Goal: Transaction & Acquisition: Download file/media

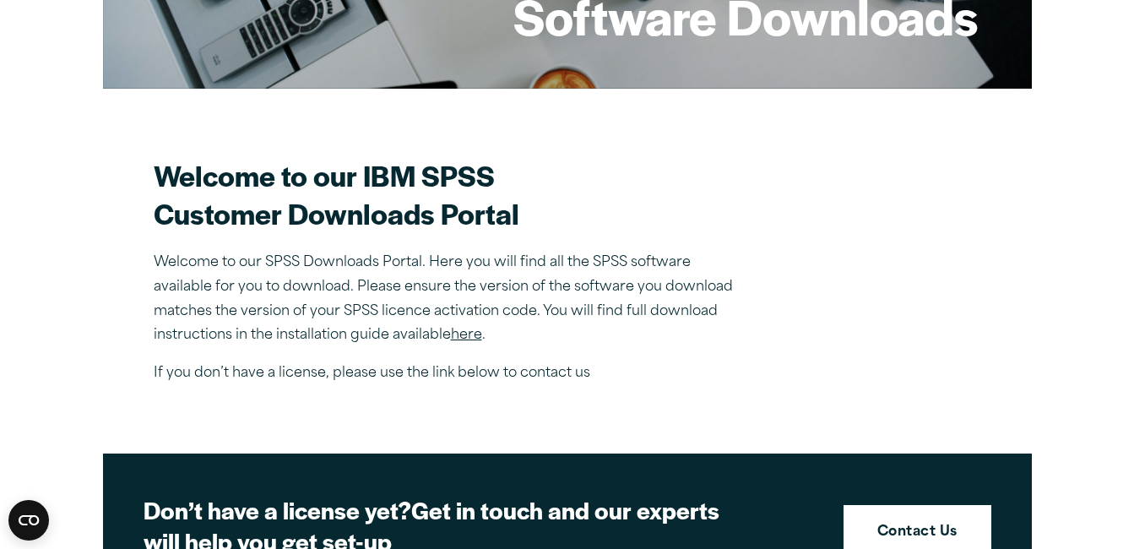
scroll to position [373, 0]
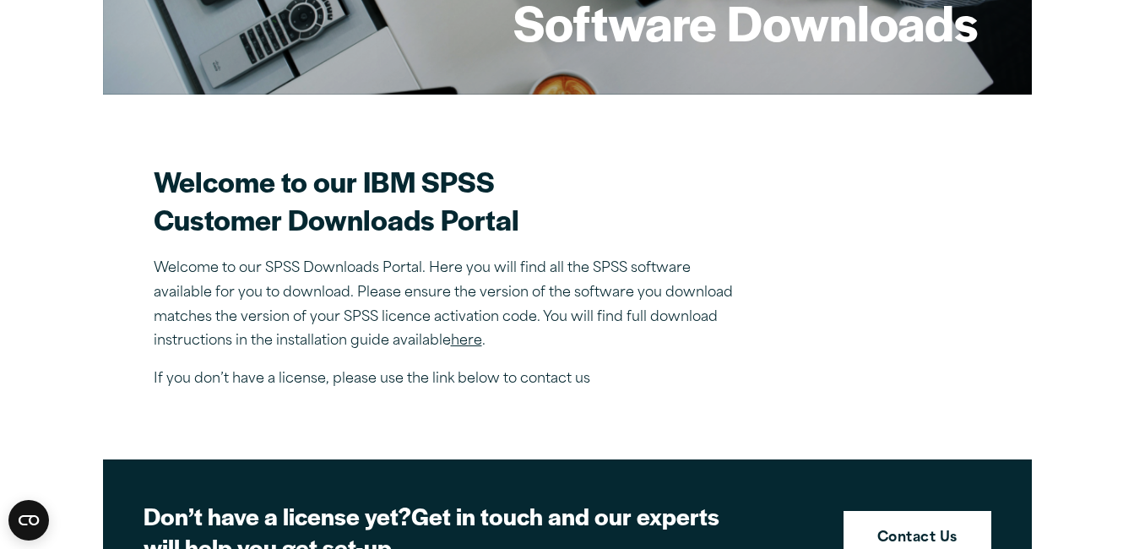
click at [465, 340] on link "here" at bounding box center [466, 341] width 31 height 14
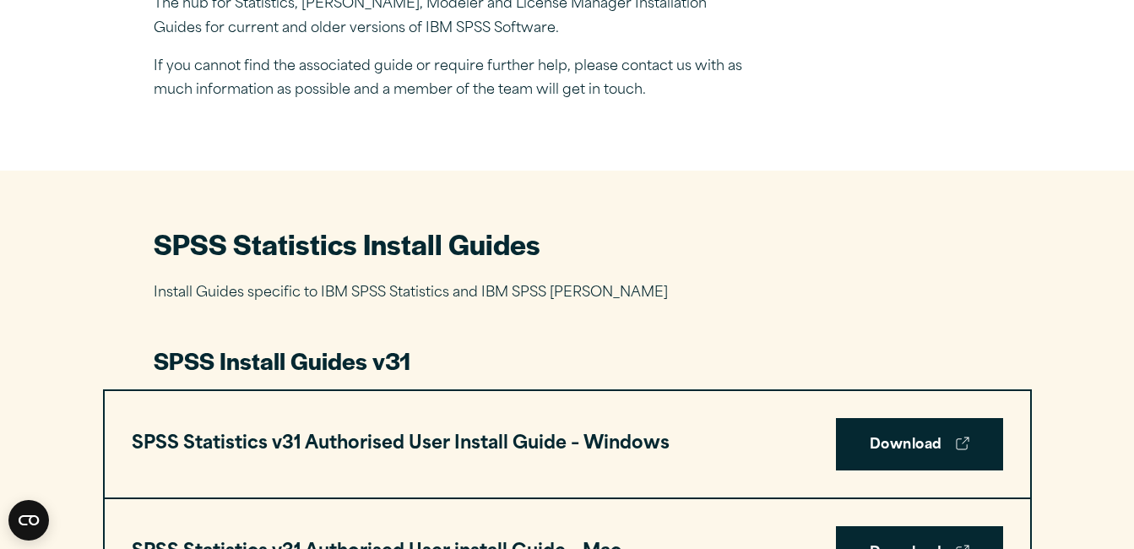
scroll to position [617, 0]
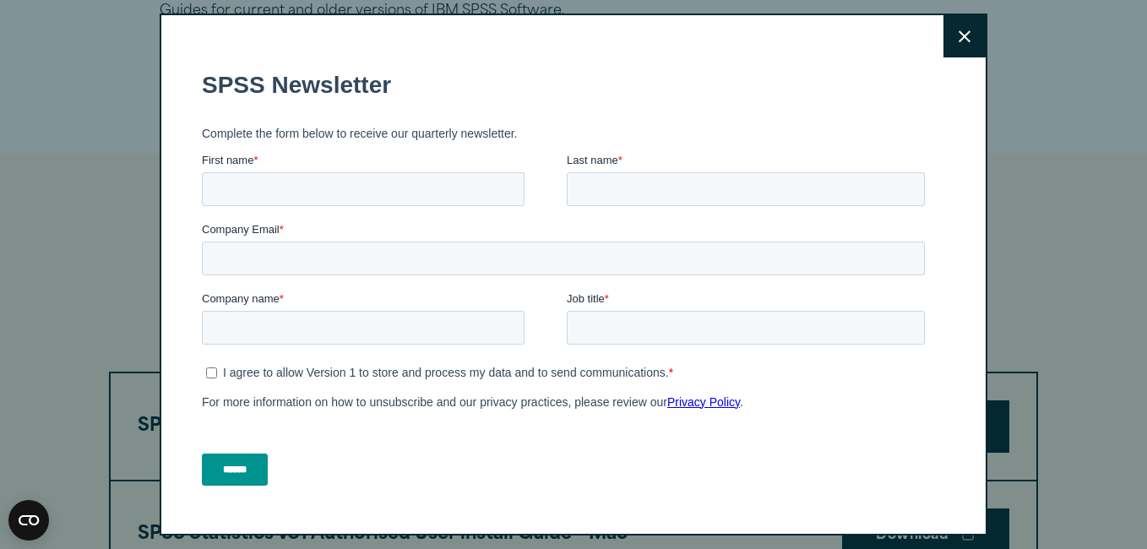
drag, startPoint x: 1138, startPoint y: 35, endPoint x: 1147, endPoint y: 123, distance: 89.2
click at [959, 30] on icon at bounding box center [965, 36] width 12 height 13
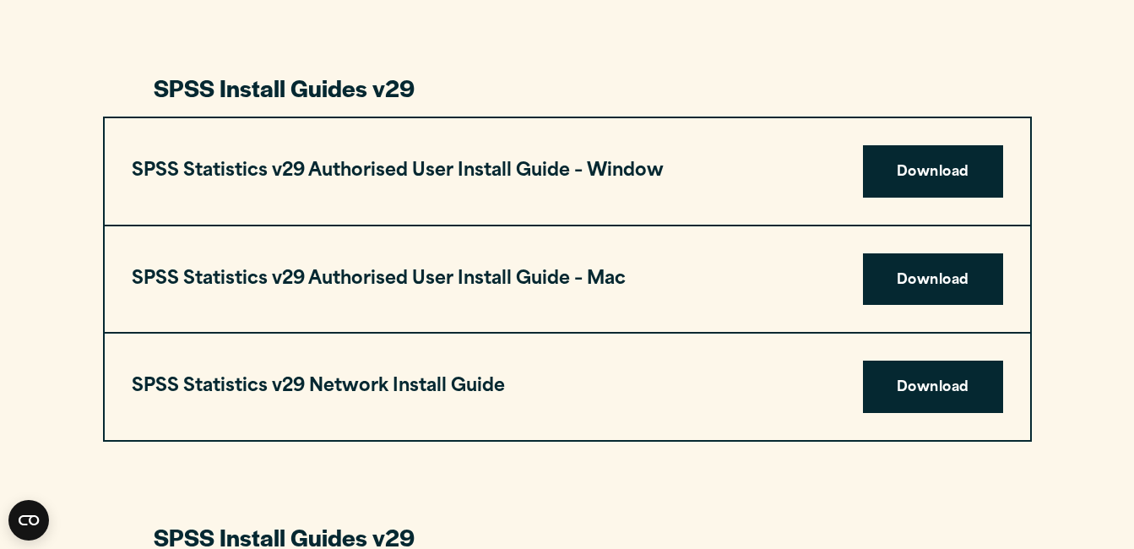
scroll to position [0, 0]
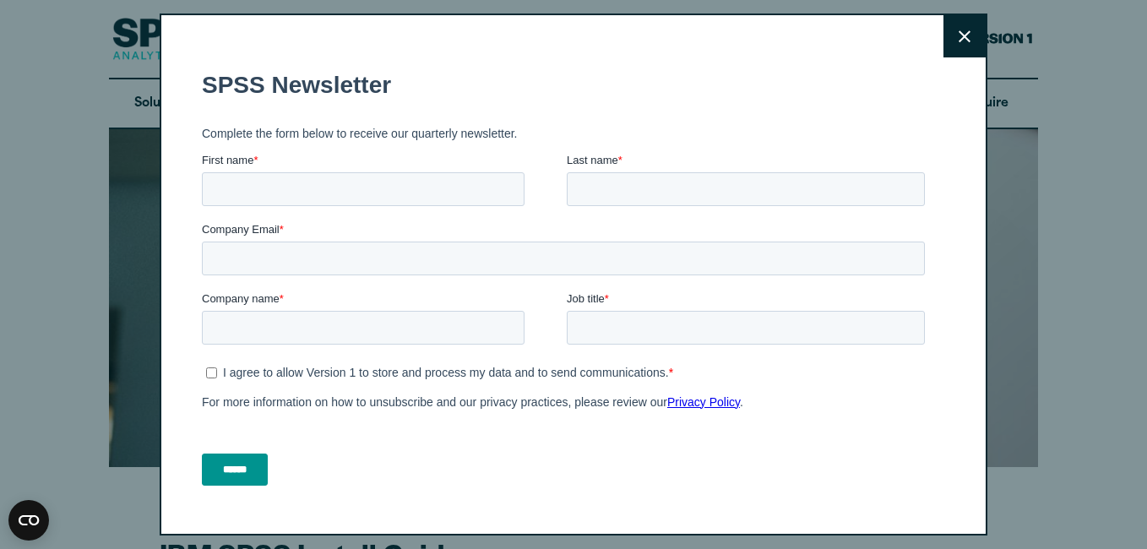
click at [959, 32] on icon at bounding box center [965, 36] width 12 height 13
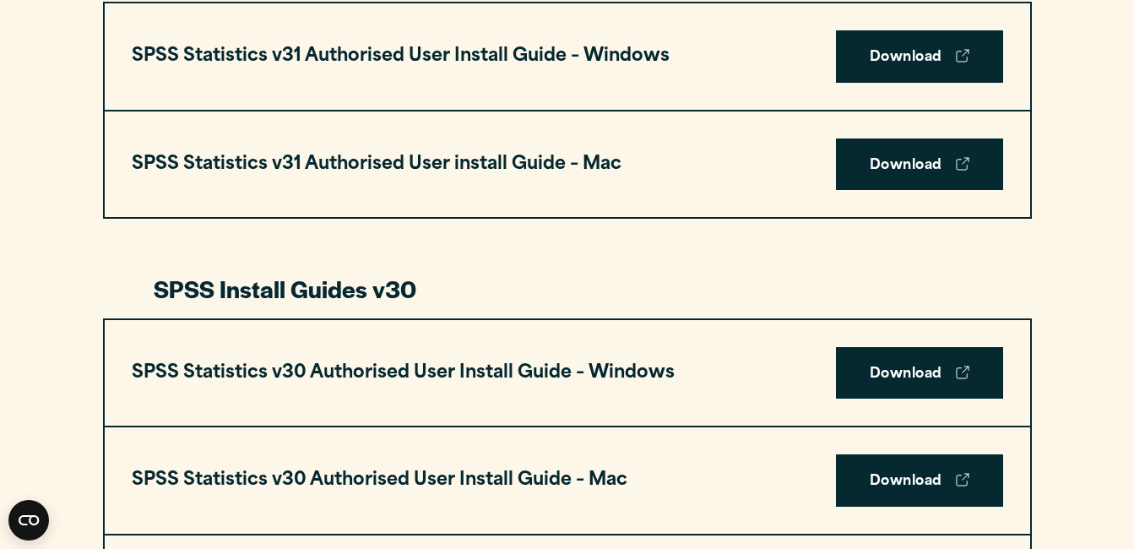
scroll to position [1074, 0]
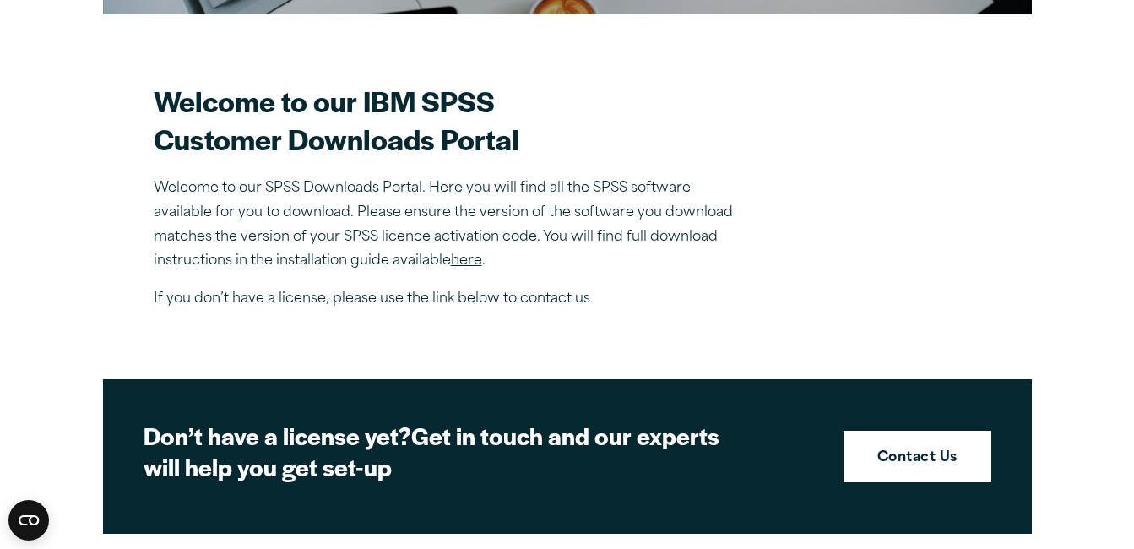
scroll to position [442, 0]
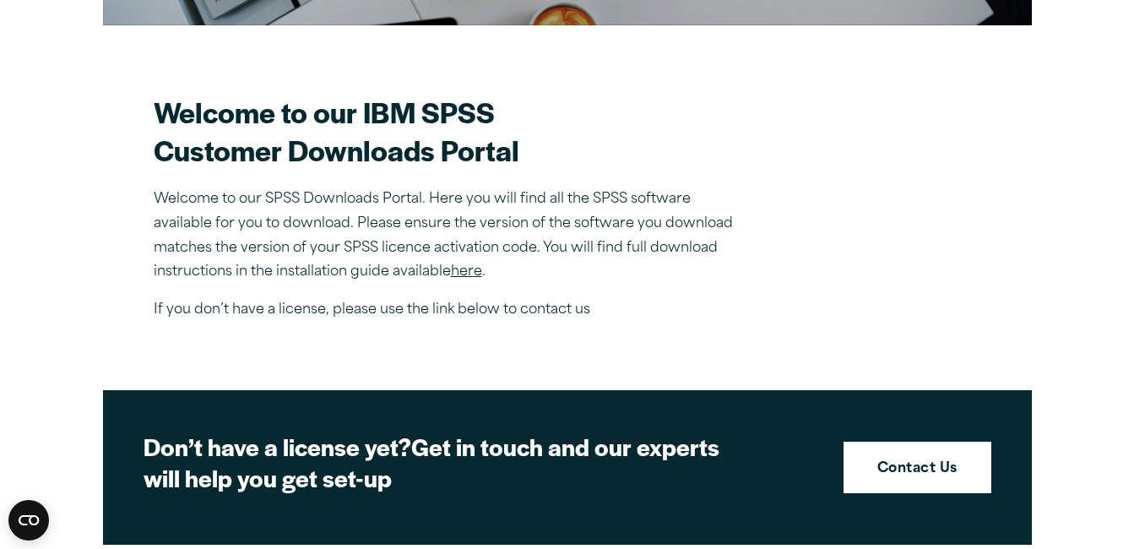
click at [470, 272] on link "here" at bounding box center [466, 272] width 31 height 14
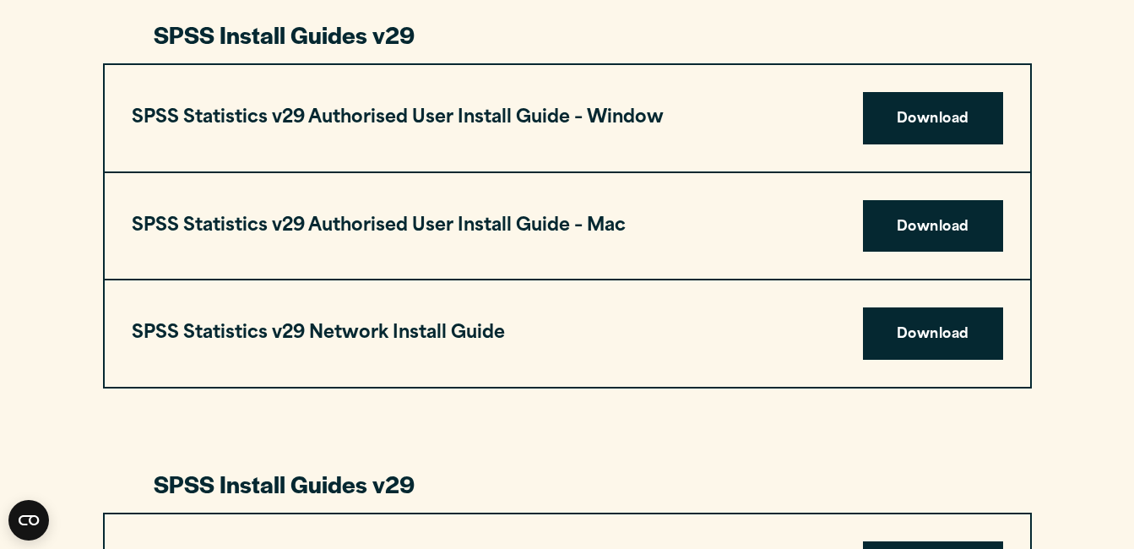
scroll to position [1682, 0]
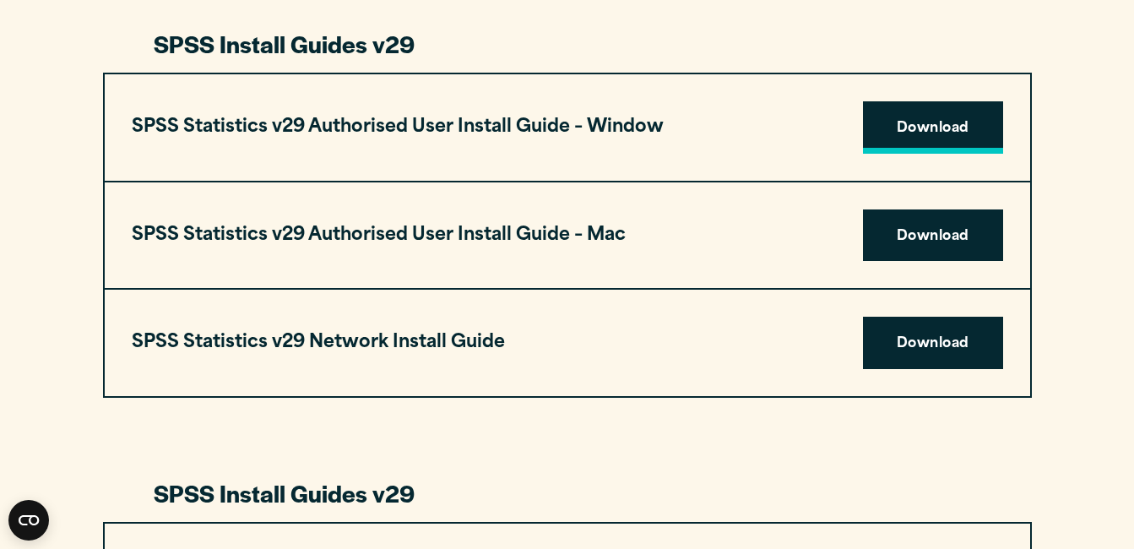
click at [953, 128] on link "Download" at bounding box center [933, 127] width 140 height 52
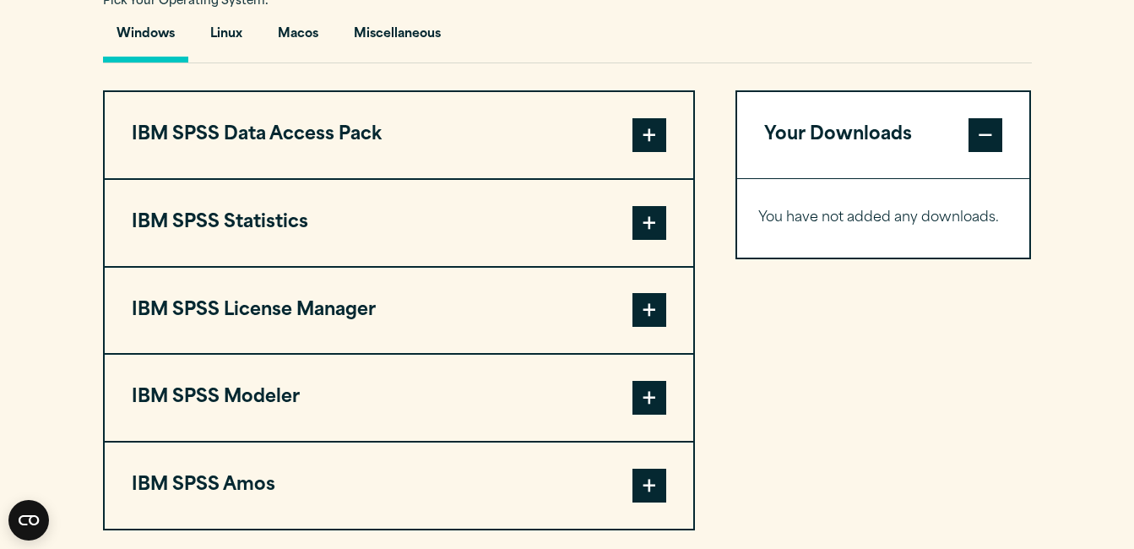
scroll to position [1257, 0]
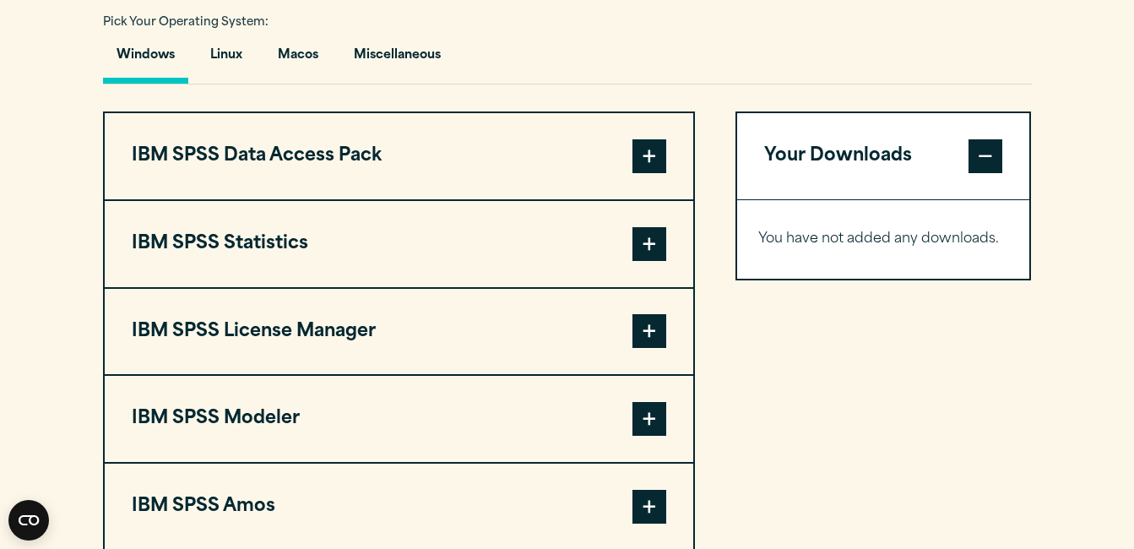
click at [641, 247] on span at bounding box center [650, 244] width 34 height 34
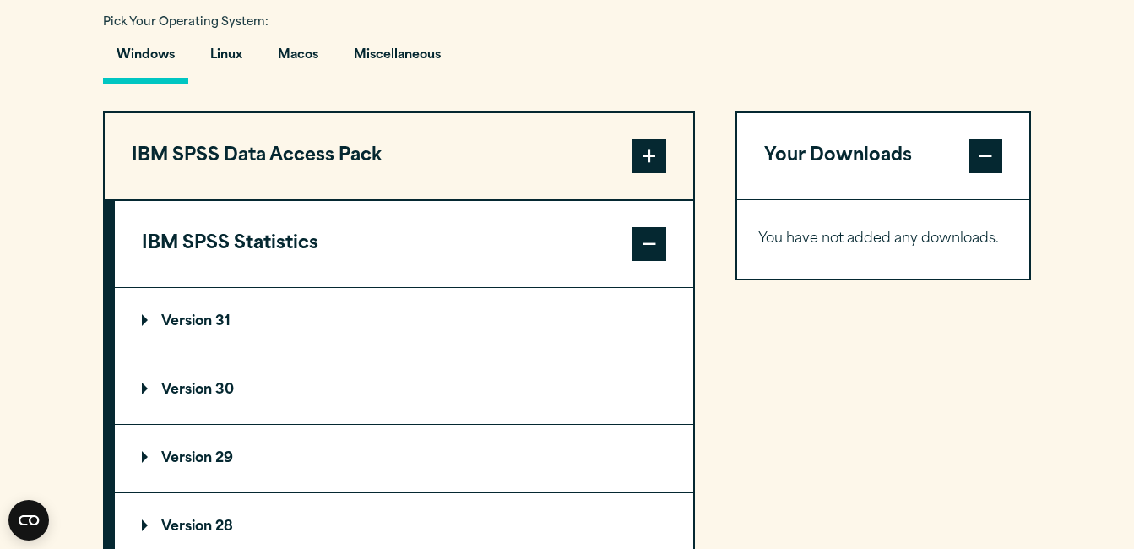
click at [219, 452] on p "Version 29" at bounding box center [187, 459] width 91 height 14
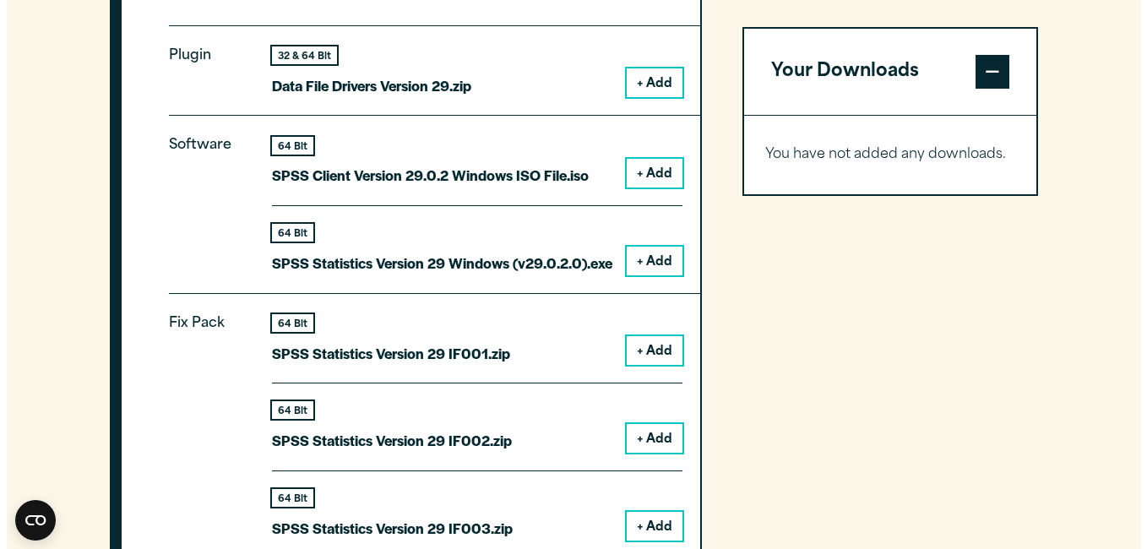
scroll to position [1732, 0]
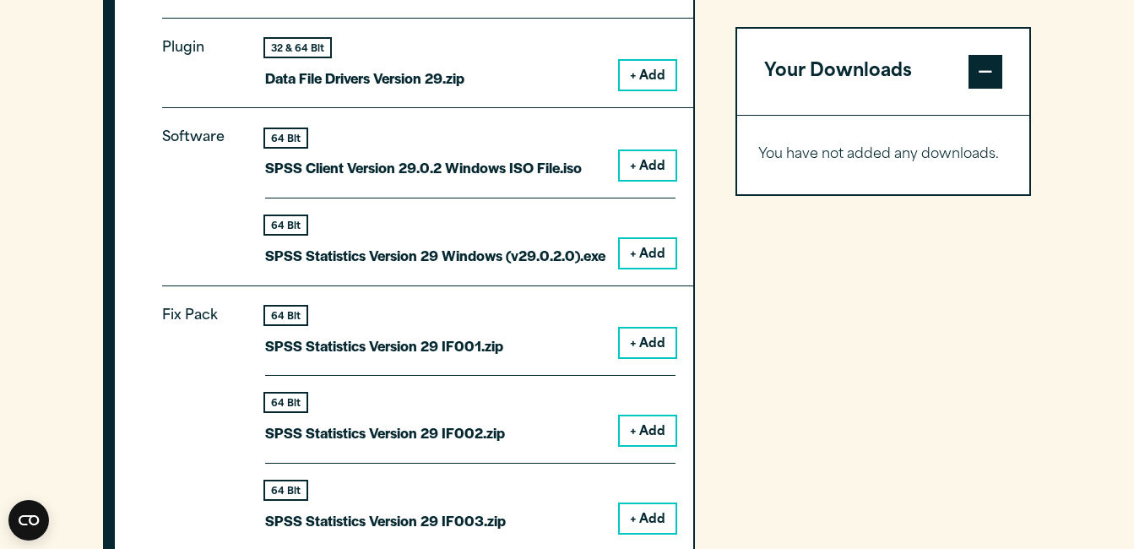
click at [650, 170] on button "+ Add" at bounding box center [648, 165] width 56 height 29
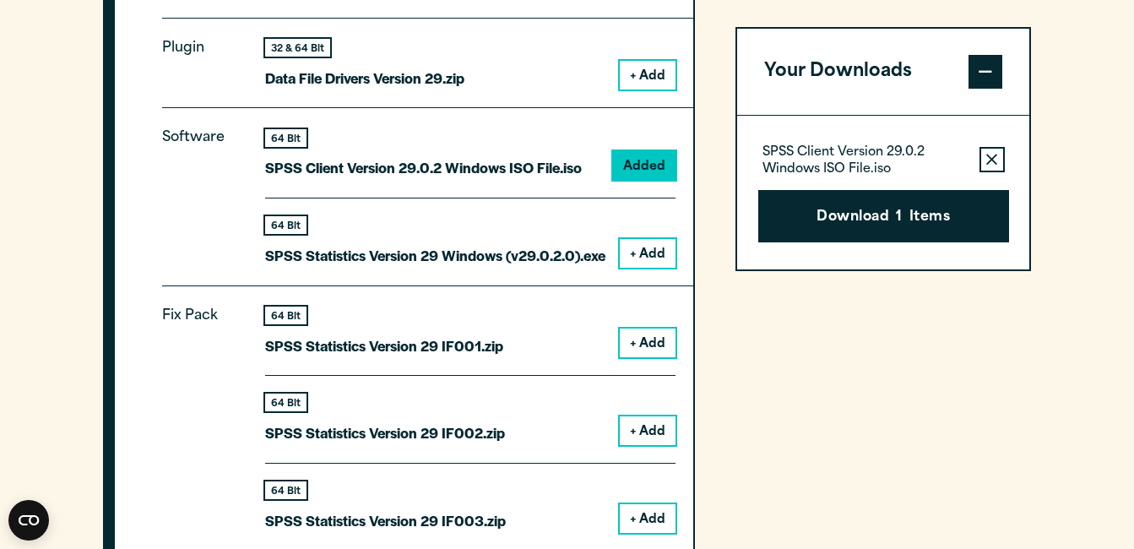
click at [642, 257] on button "+ Add" at bounding box center [648, 253] width 56 height 29
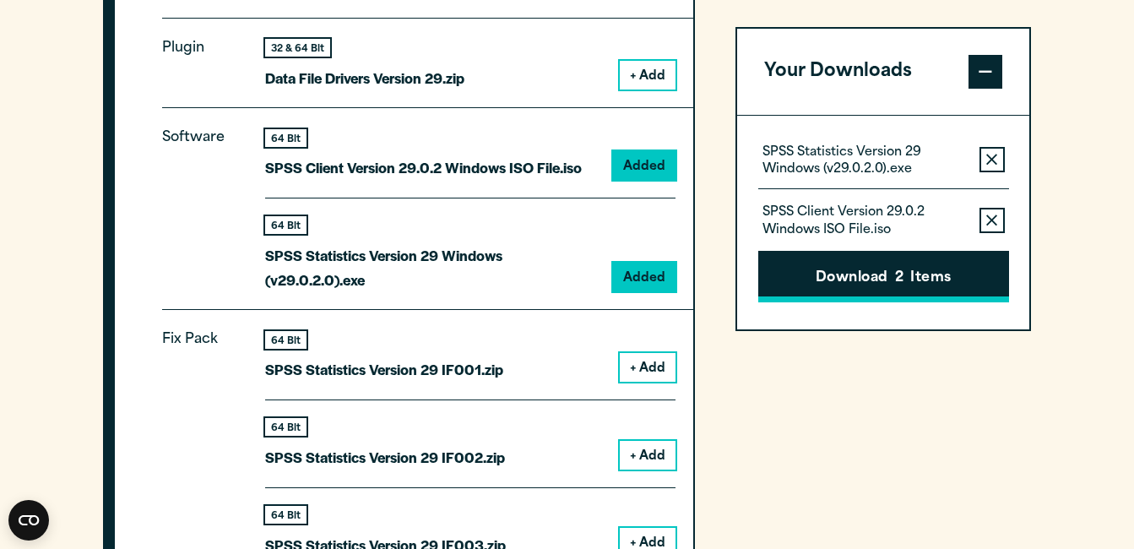
click at [816, 275] on button "Download 2 Items" at bounding box center [884, 277] width 251 height 52
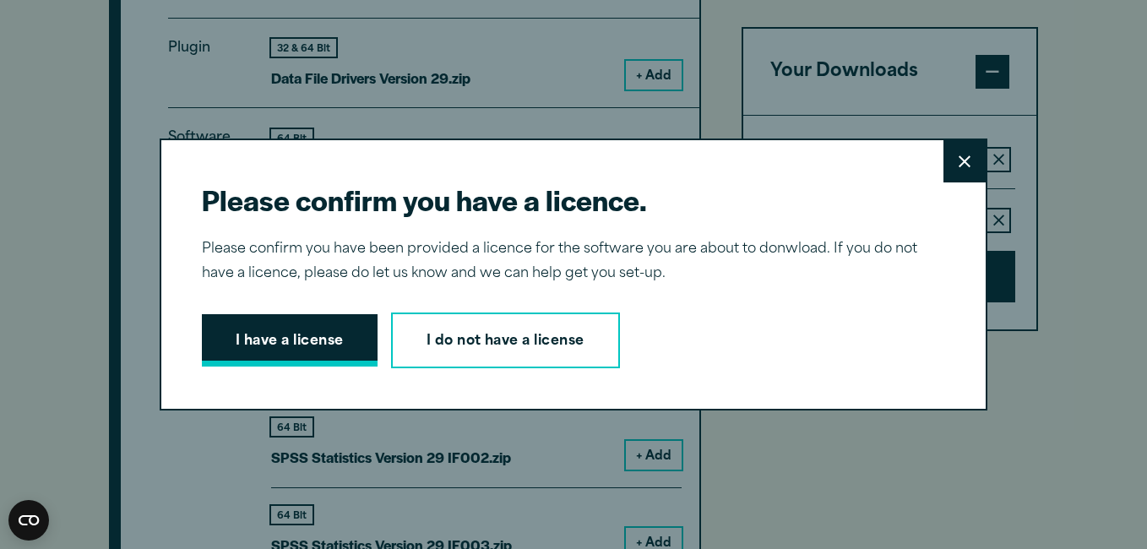
click at [281, 329] on button "I have a license" at bounding box center [290, 340] width 176 height 52
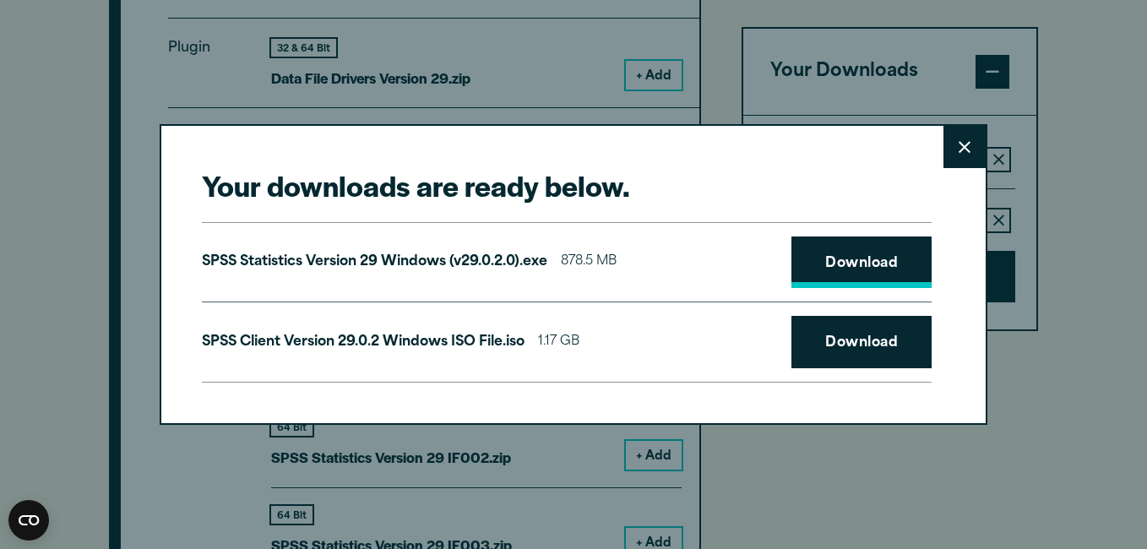
click at [836, 259] on link "Download" at bounding box center [861, 263] width 140 height 52
click at [819, 344] on link "Download" at bounding box center [861, 342] width 140 height 52
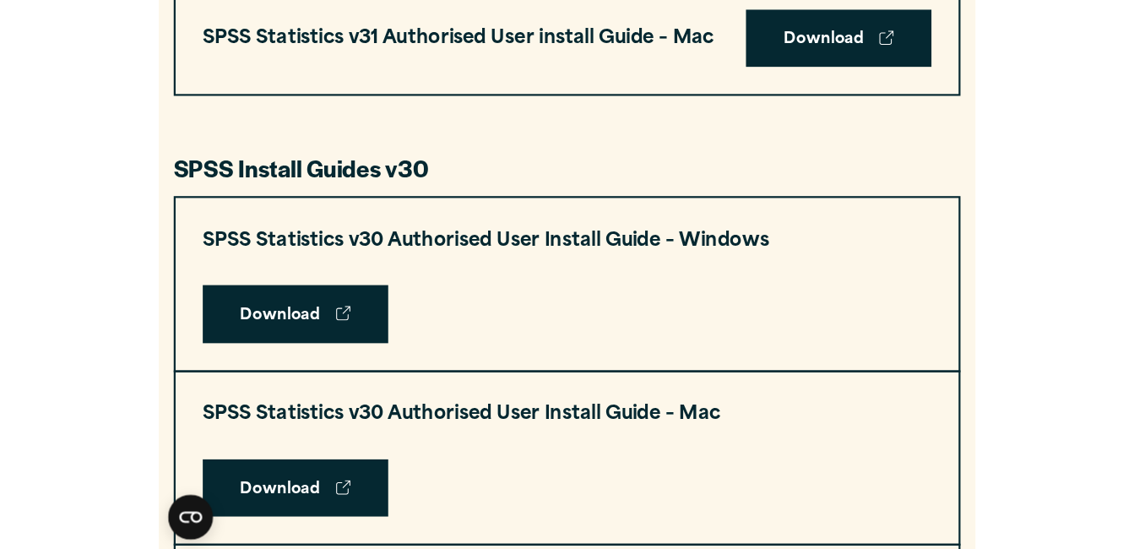
scroll to position [1074, 0]
